Goal: Find contact information: Find contact information

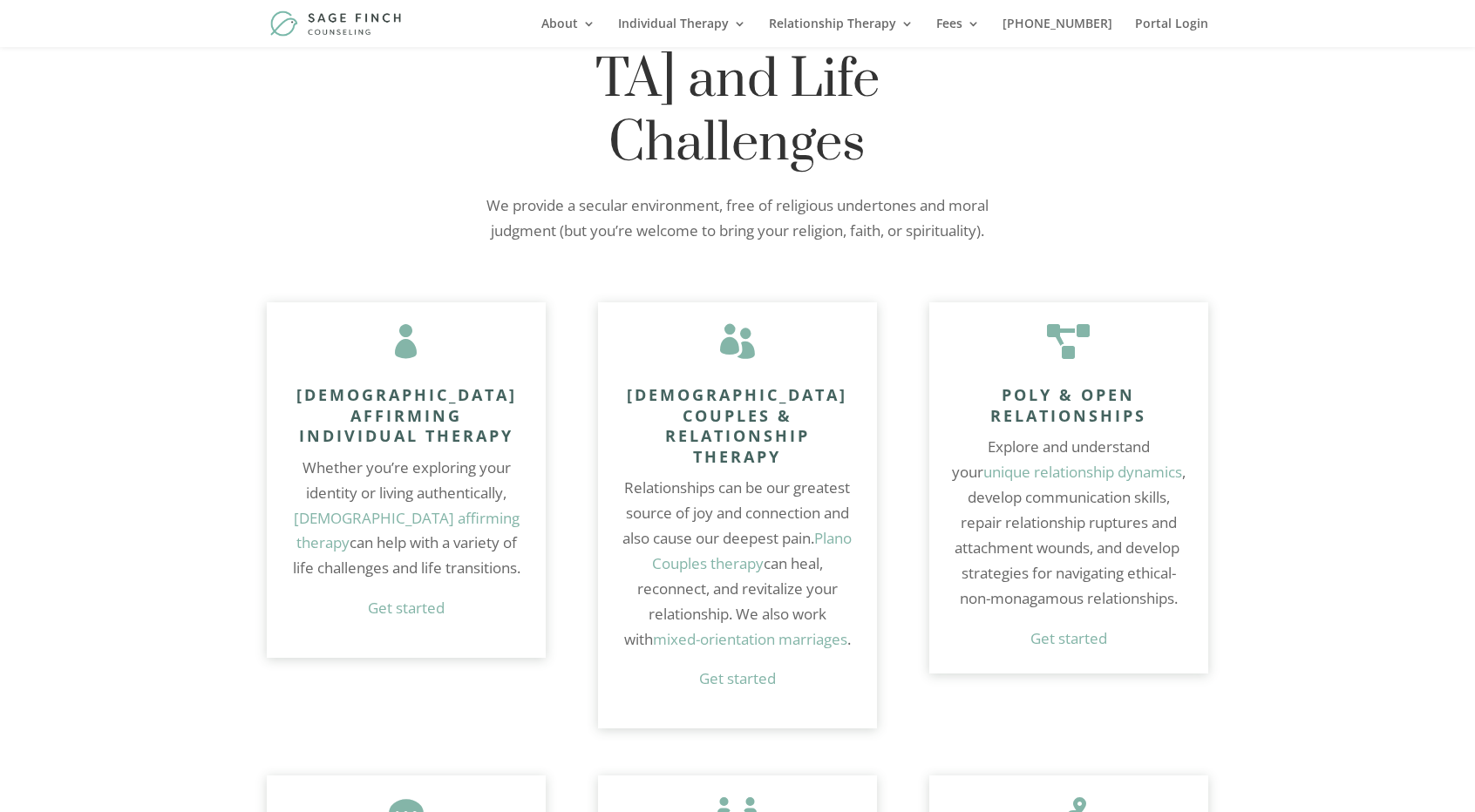
scroll to position [1114, 0]
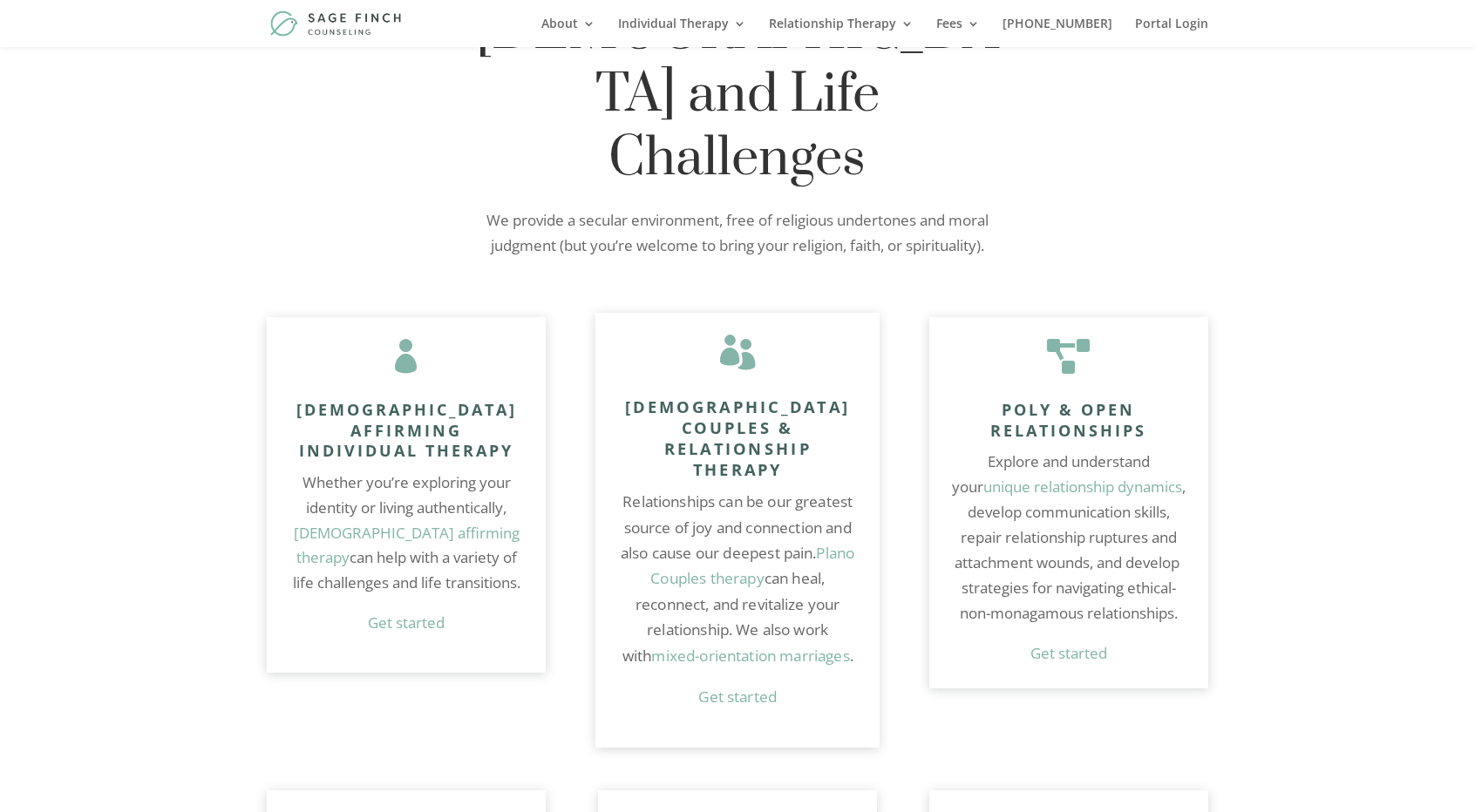
click at [735, 686] on link "Get started" at bounding box center [738, 697] width 79 height 20
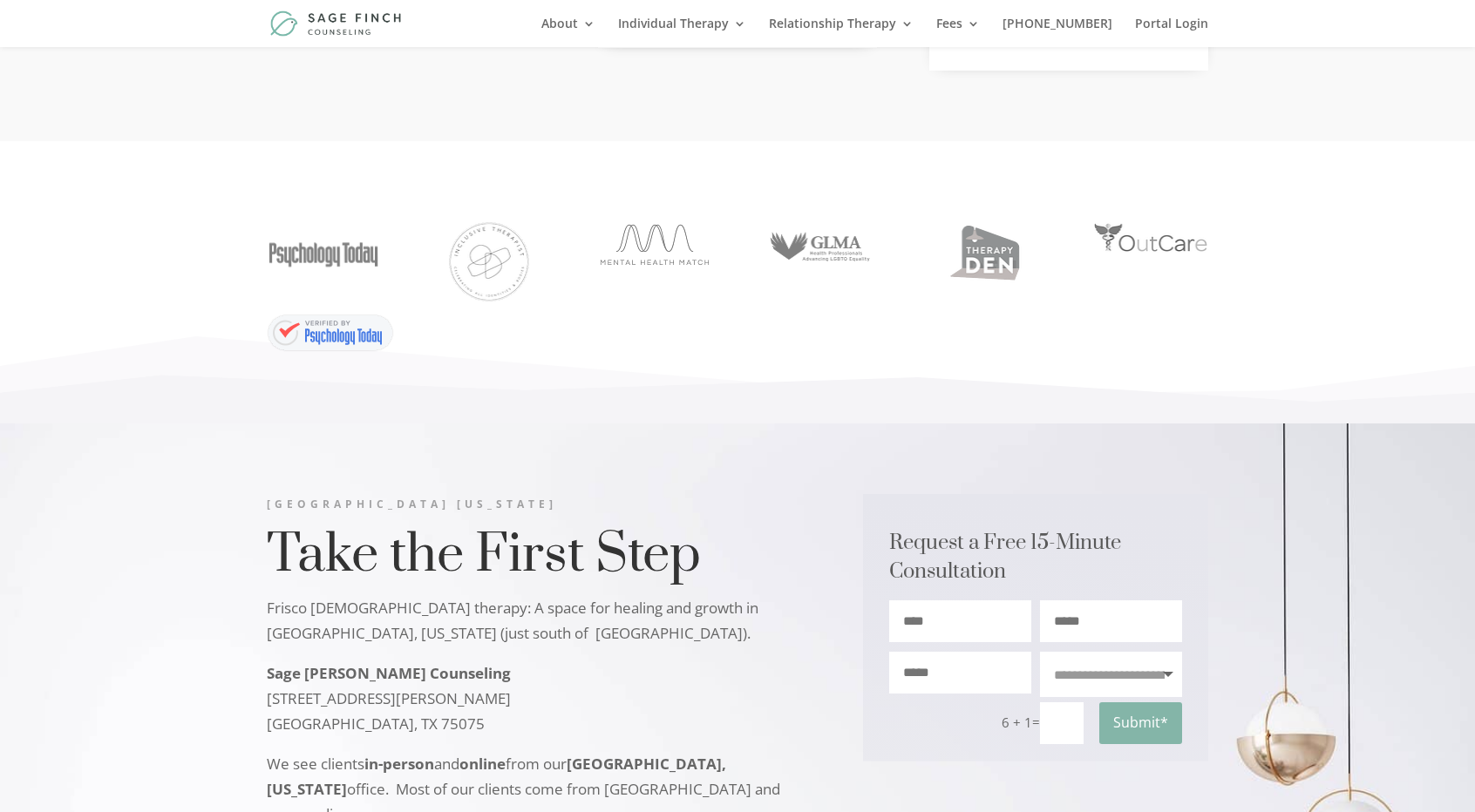
scroll to position [8760, 0]
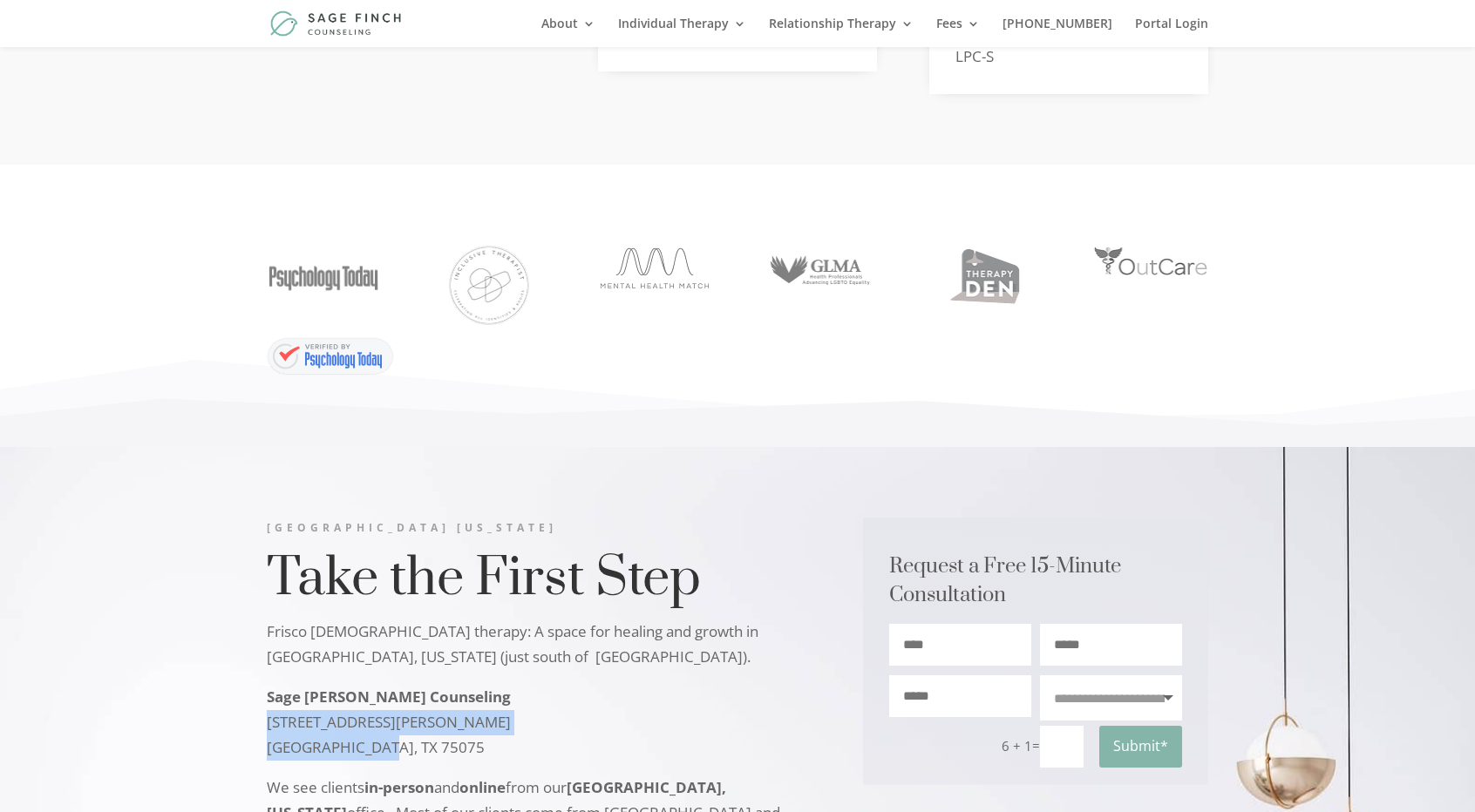
drag, startPoint x: 404, startPoint y: 384, endPoint x: 253, endPoint y: 362, distance: 152.6
copy p "[STREET_ADDRESS][PERSON_NAME]"
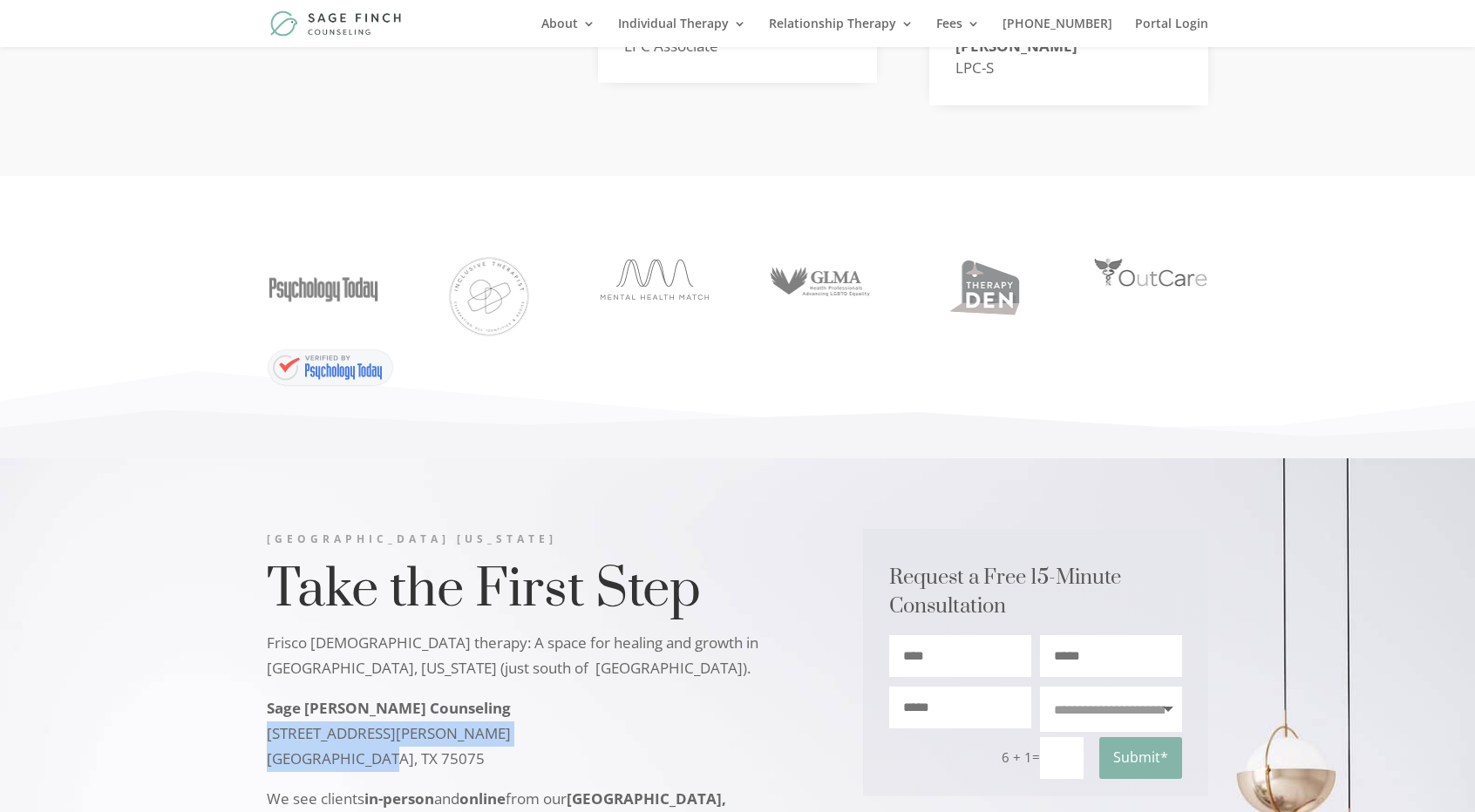
scroll to position [8741, 0]
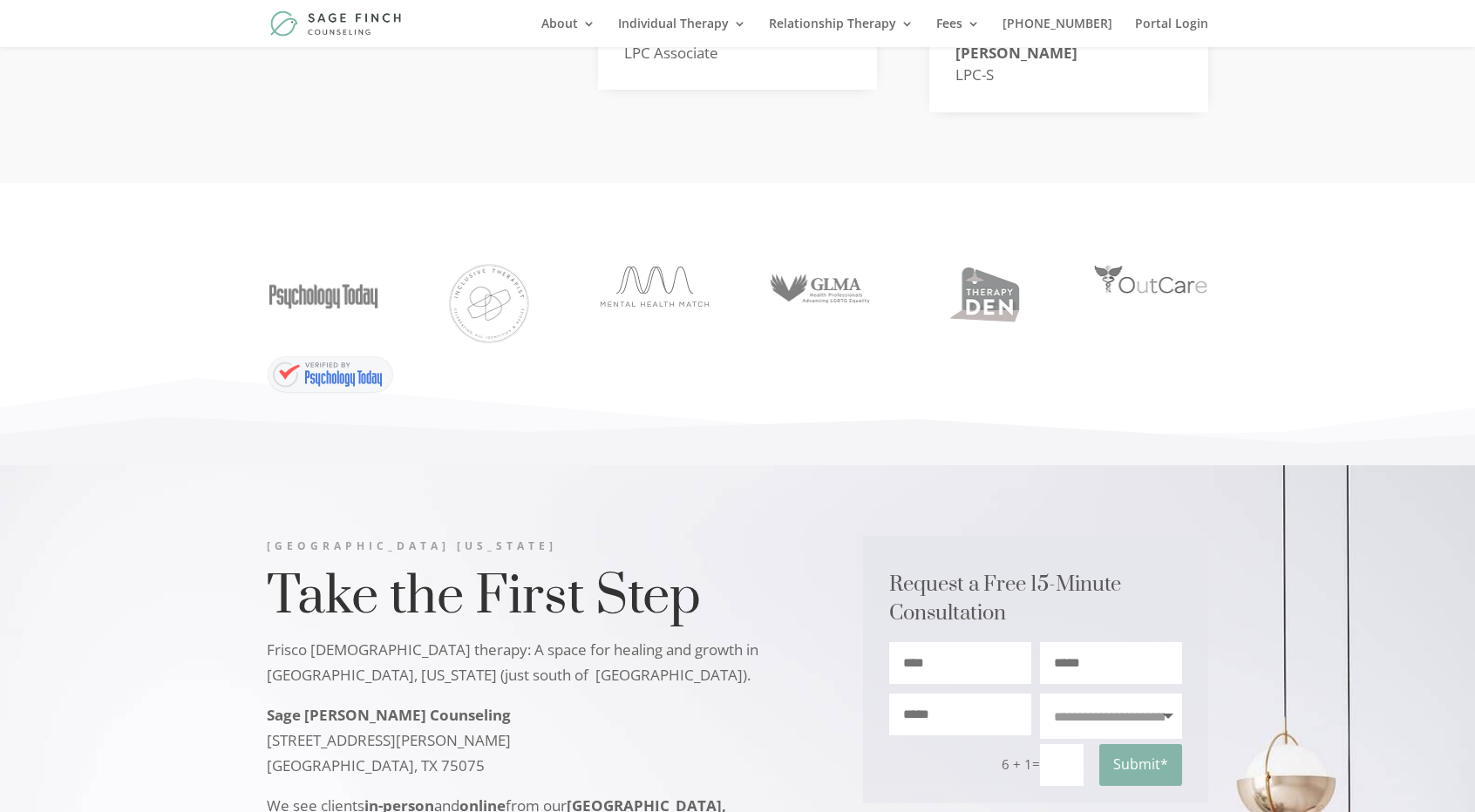
click at [515, 638] on p "Frisco [DEMOGRAPHIC_DATA] therapy: A space for healing and growth in [GEOGRAPHI…" at bounding box center [535, 670] width 537 height 65
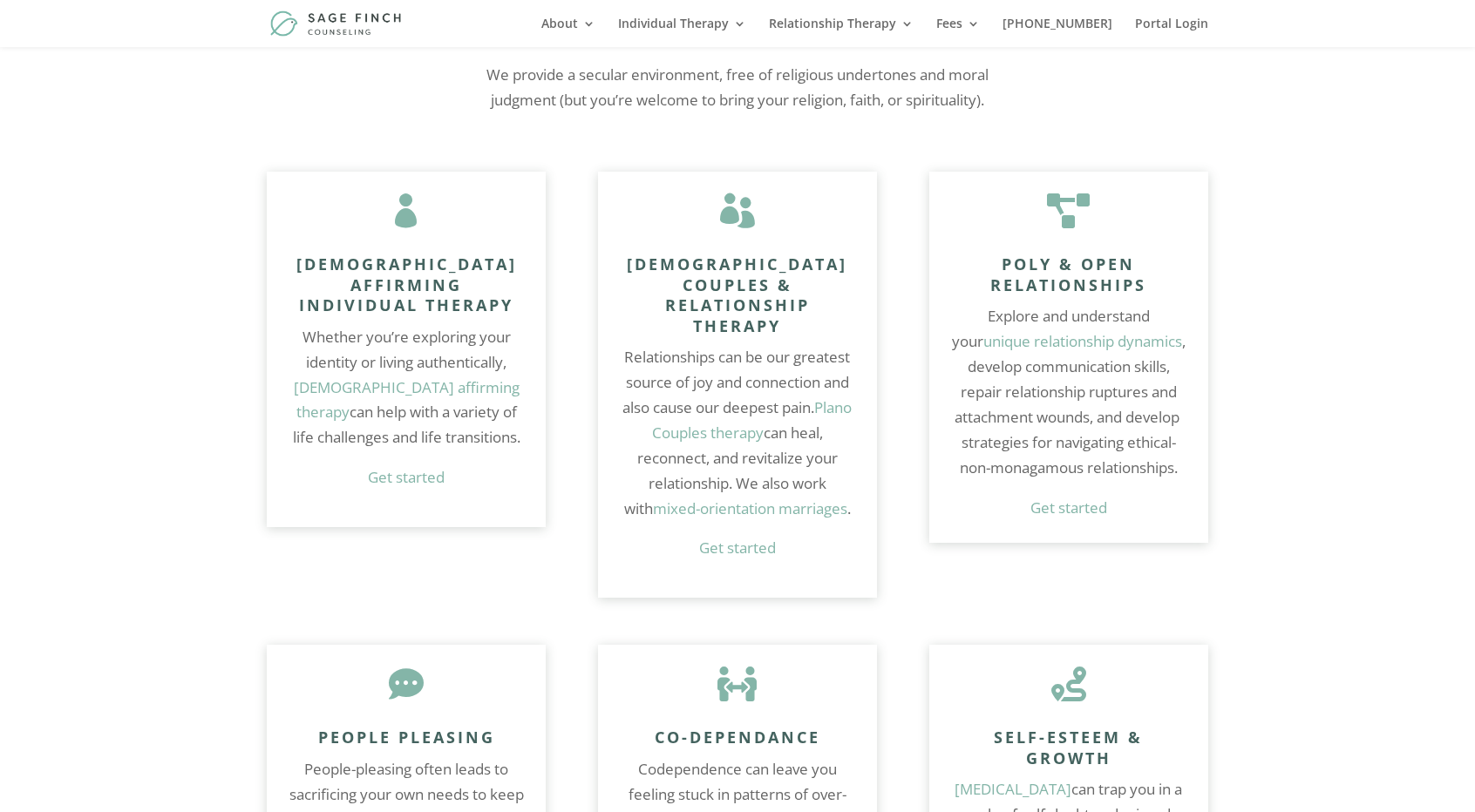
scroll to position [0, 0]
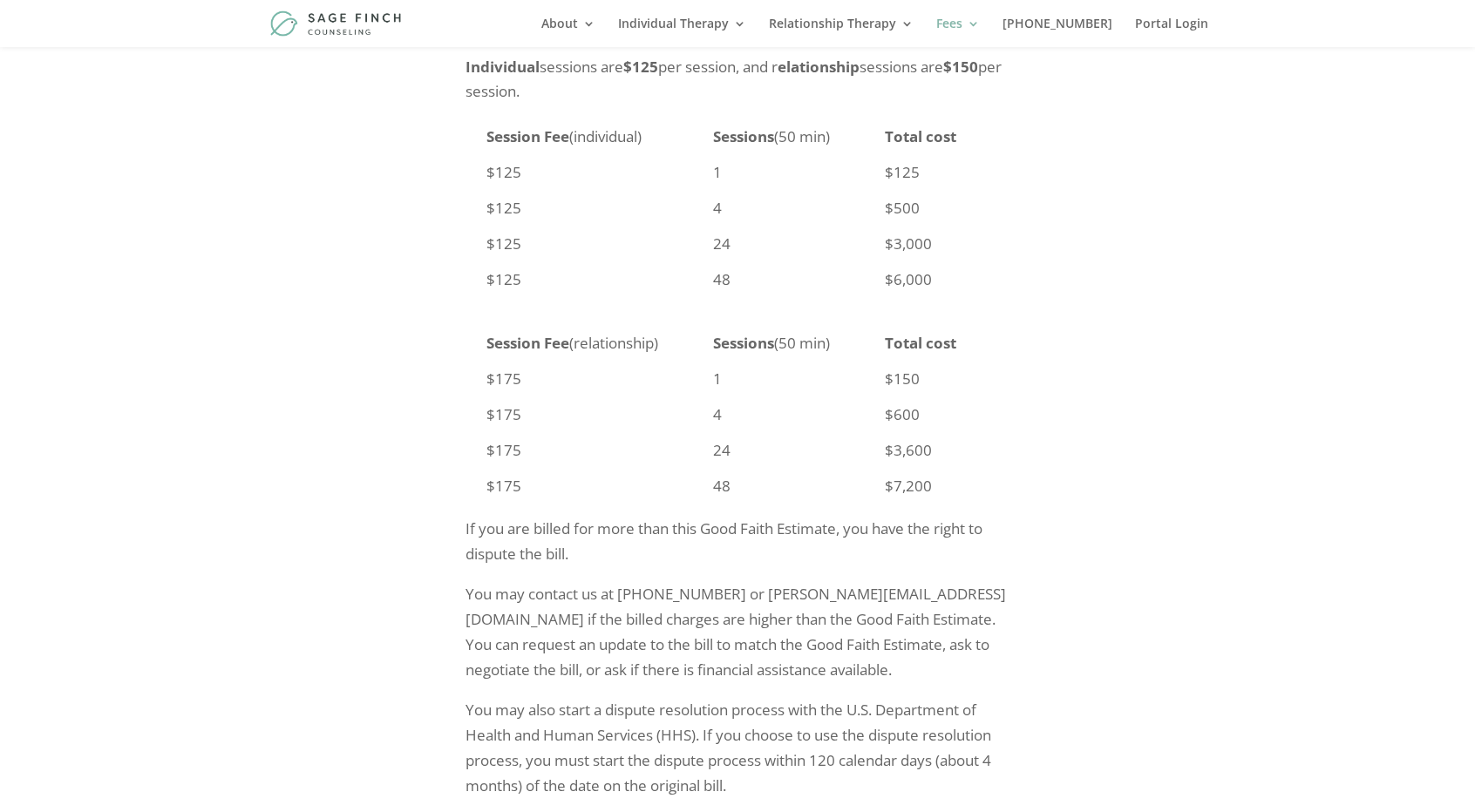
scroll to position [1770, 0]
